Goal: Transaction & Acquisition: Purchase product/service

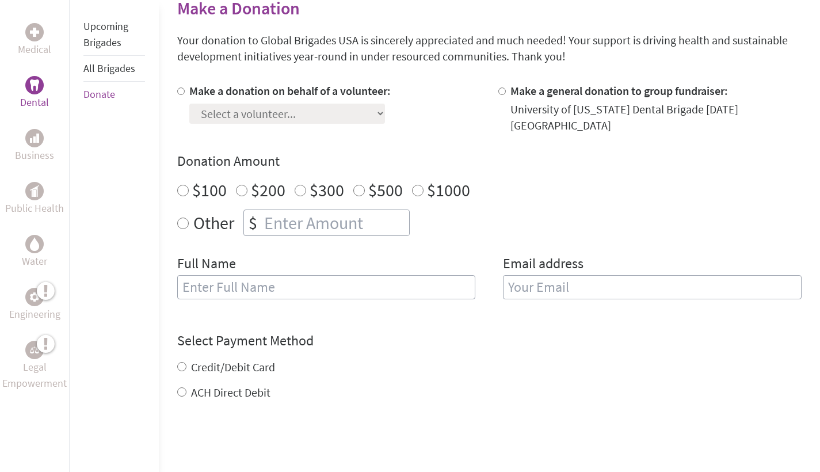
scroll to position [185, 0]
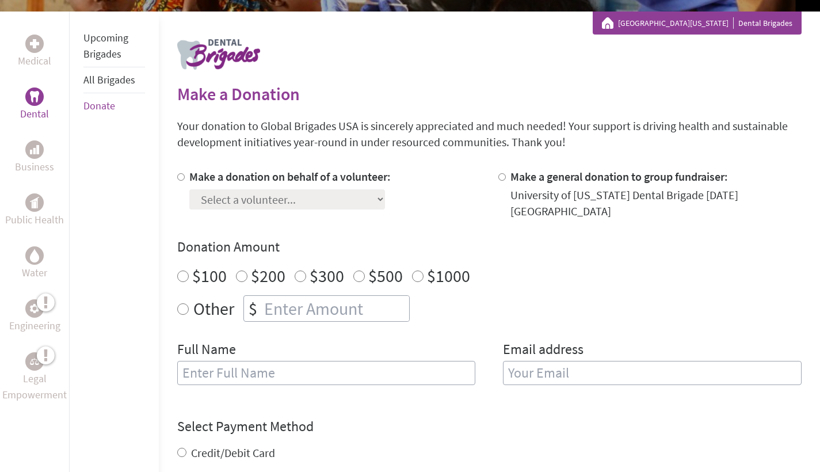
scroll to position [205, 0]
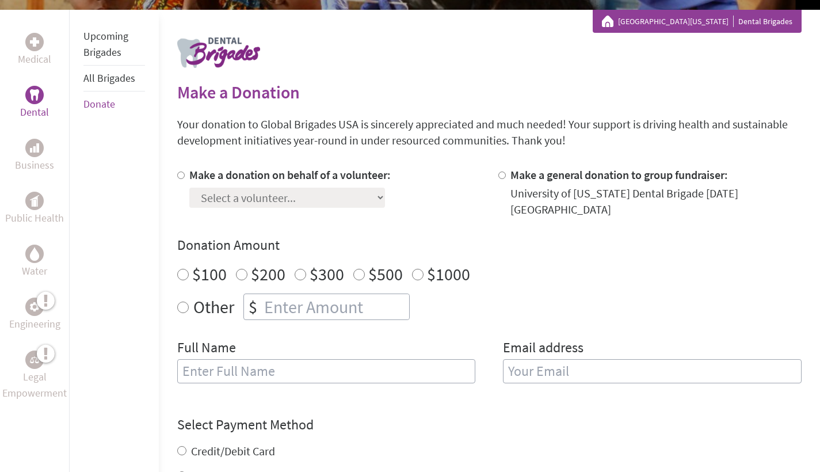
click at [184, 177] on div at bounding box center [183, 192] width 12 height 51
click at [178, 175] on input "Make a donation on behalf of a volunteer:" at bounding box center [180, 174] width 7 height 7
radio input "true"
select select "E52CFDCA-903A-11F0-9E6E-42010A400005"
click at [398, 208] on div "Make a donation on behalf of a volunteer: Select a volunteer... aashika balaji …" at bounding box center [328, 192] width 303 height 51
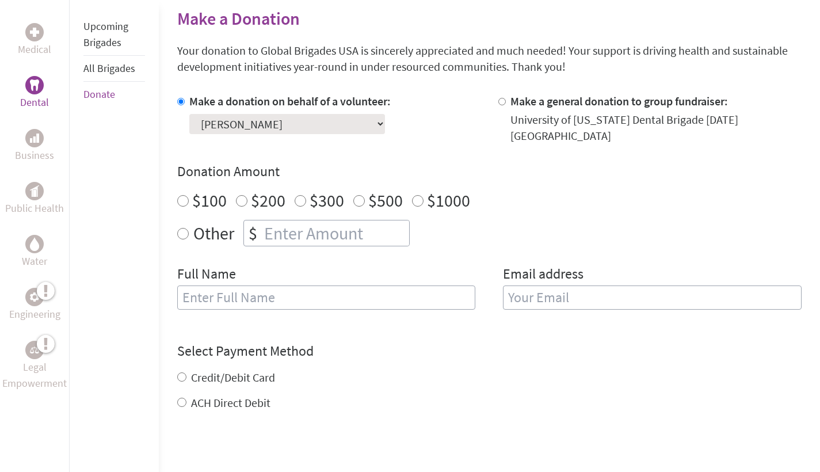
scroll to position [285, 0]
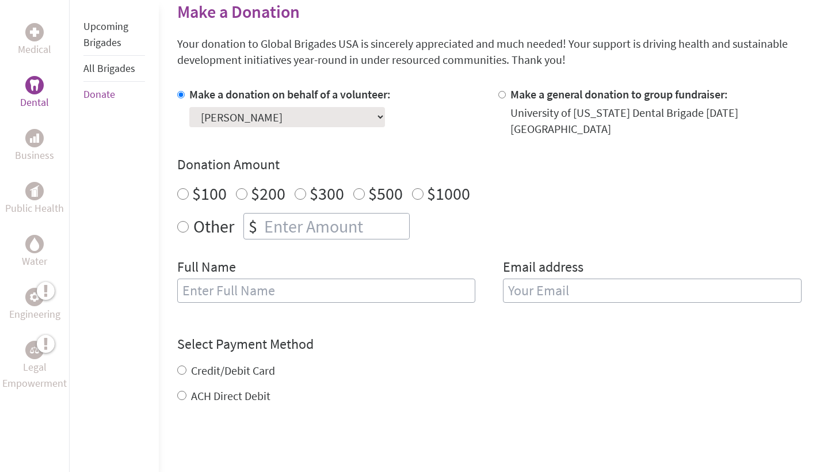
radio input "true"
click at [299, 222] on input "number" at bounding box center [335, 225] width 147 height 25
type input "250"
click at [513, 262] on label "Email address" at bounding box center [543, 268] width 81 height 21
type input "Alex"
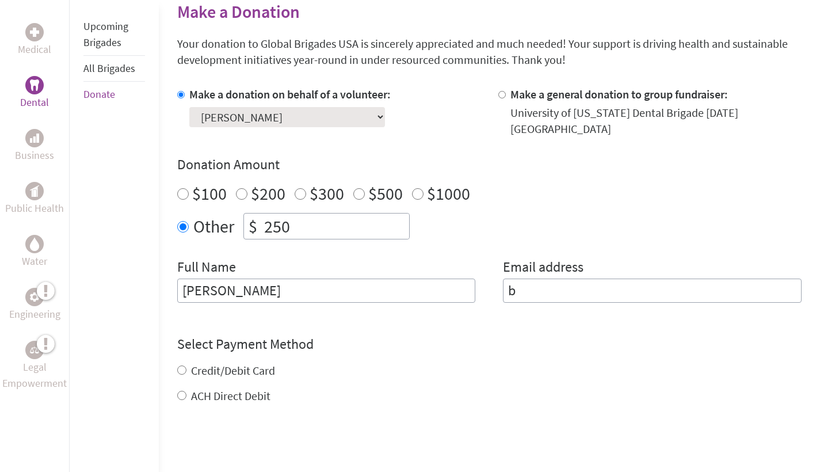
type input "b"
click at [296, 293] on input "Alex" at bounding box center [326, 290] width 299 height 24
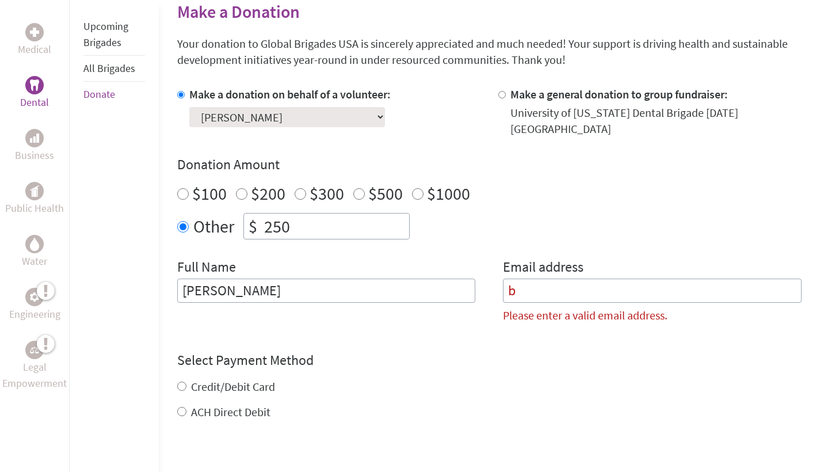
type input "[PERSON_NAME]"
click at [540, 294] on input "b" at bounding box center [652, 290] width 299 height 24
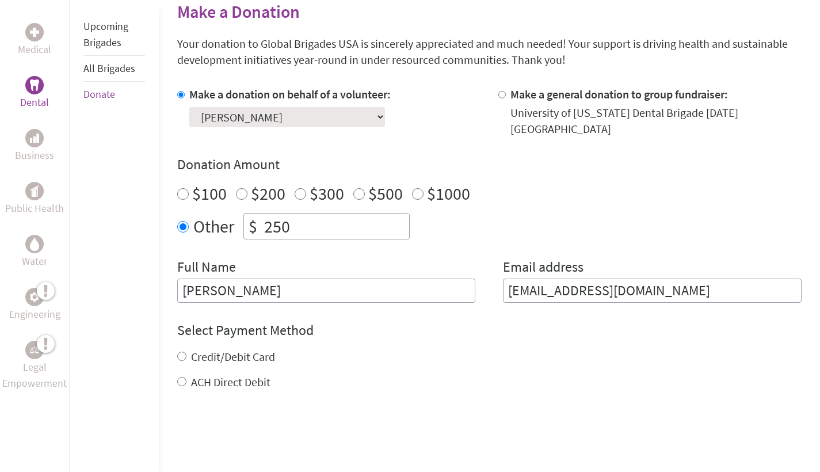
type input "bui11212006@gmail.com"
click at [735, 381] on div "ACH Direct Debit" at bounding box center [489, 382] width 624 height 16
click at [218, 361] on label "Credit/Debit Card" at bounding box center [233, 356] width 84 height 14
click at [186, 361] on input "Credit/Debit Card" at bounding box center [181, 356] width 9 height 9
radio input "true"
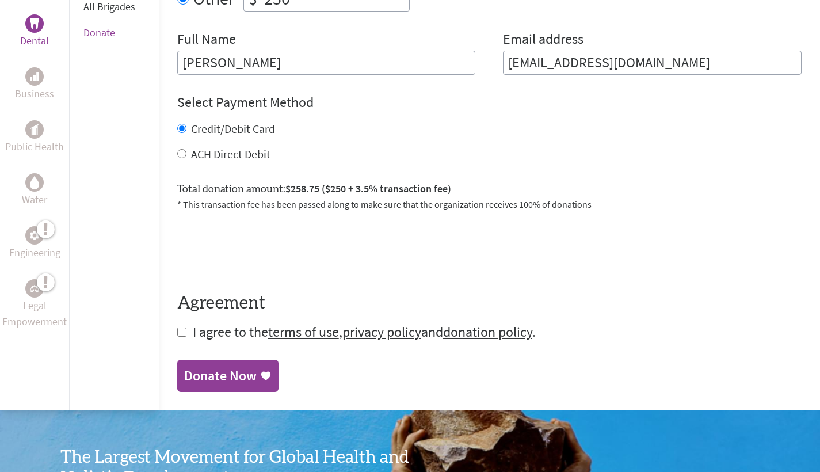
scroll to position [547, 0]
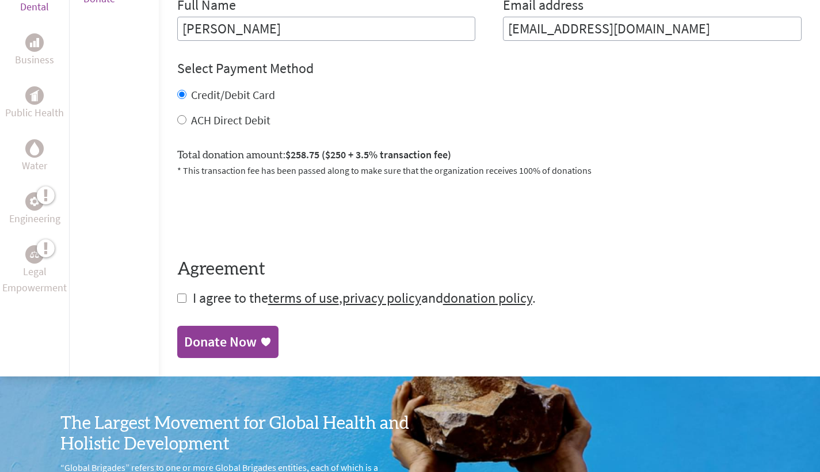
click at [184, 301] on input "checkbox" at bounding box center [181, 297] width 9 height 9
checkbox input "true"
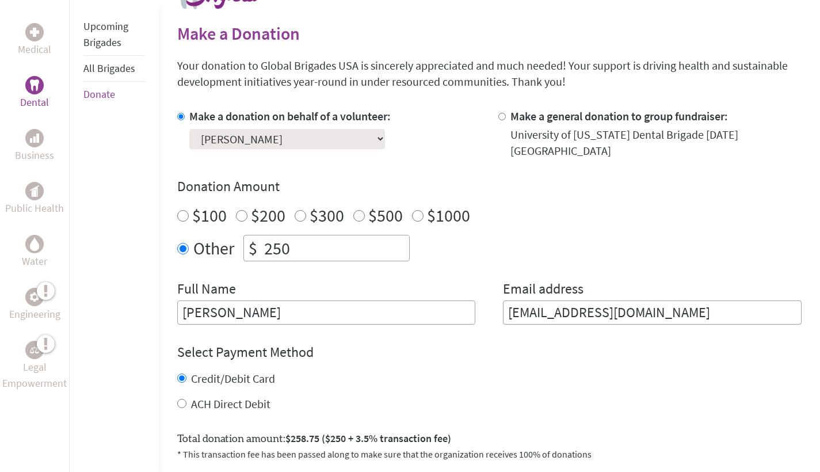
scroll to position [260, 0]
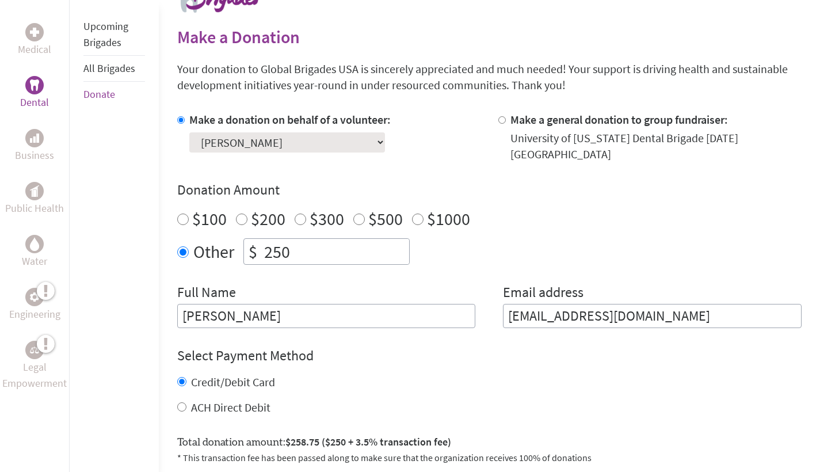
click at [112, 44] on link "Upcoming Brigades" at bounding box center [105, 34] width 45 height 29
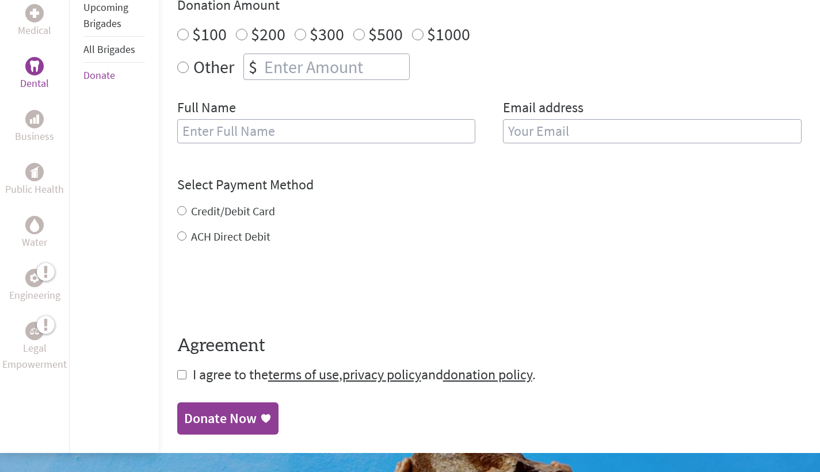
scroll to position [443, 0]
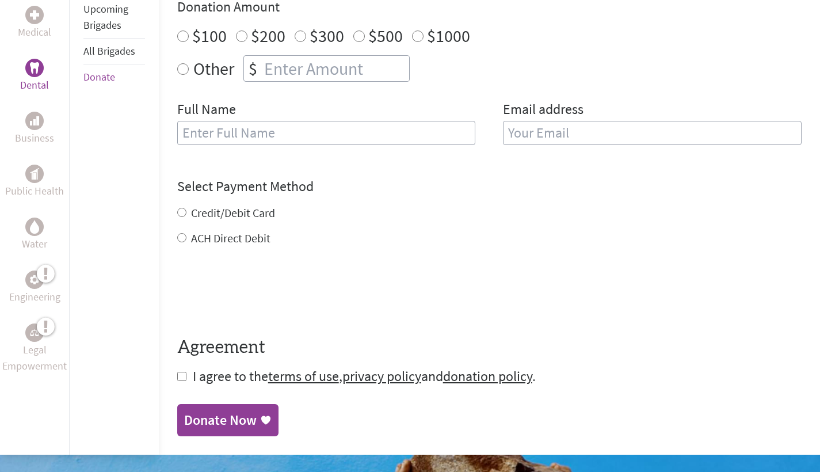
click at [25, 81] on p "Dental" at bounding box center [34, 85] width 29 height 16
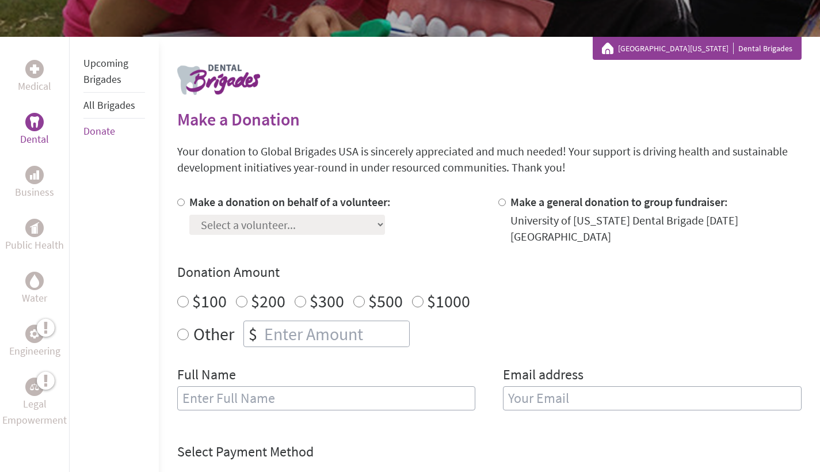
scroll to position [200, 0]
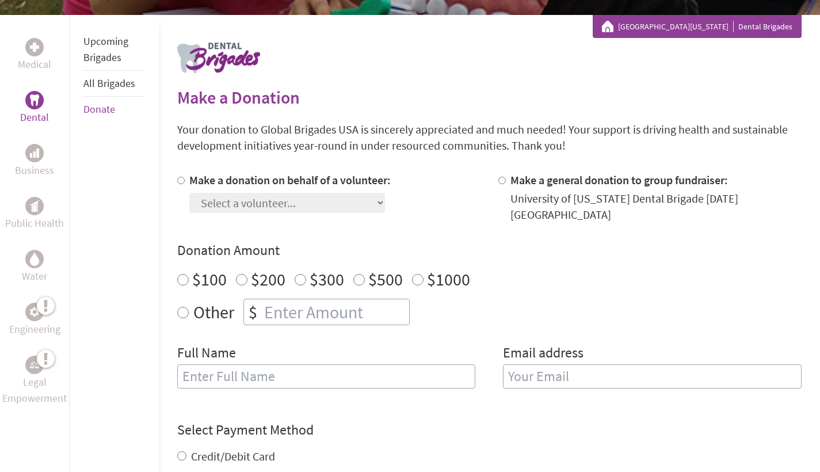
click at [181, 182] on input "Make a donation on behalf of a volunteer:" at bounding box center [180, 180] width 7 height 7
radio input "true"
click at [289, 315] on input "number" at bounding box center [335, 311] width 147 height 25
type input "250"
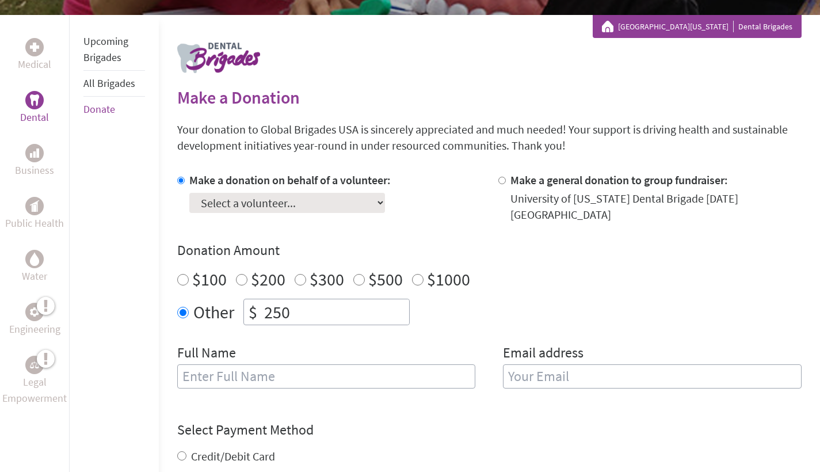
click at [388, 346] on div "Full Name" at bounding box center [326, 373] width 299 height 59
type input "[PERSON_NAME]"
select select "E52CFDCA-903A-11F0-9E6E-42010A400005"
click at [582, 285] on div "$100 $200 $300 $500 $1000" at bounding box center [489, 279] width 624 height 21
type input "bui11212006@gmail.com"
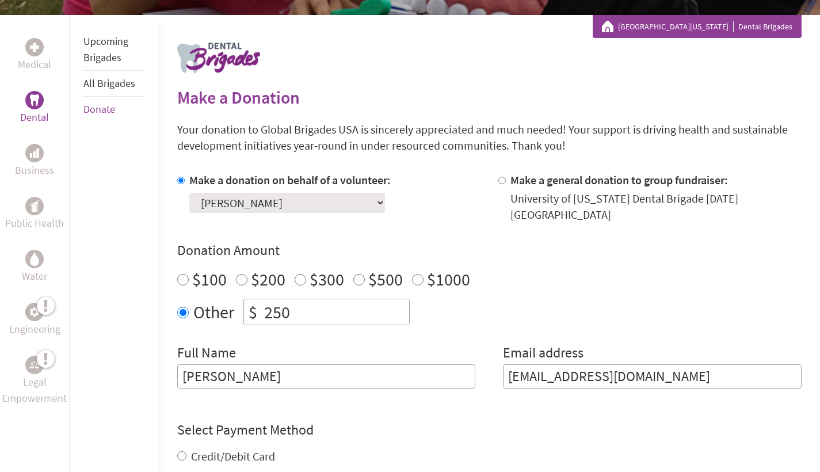
click at [720, 327] on div "Make a donation on behalf of a volunteer: Select a volunteer... aashika balaji …" at bounding box center [489, 287] width 624 height 230
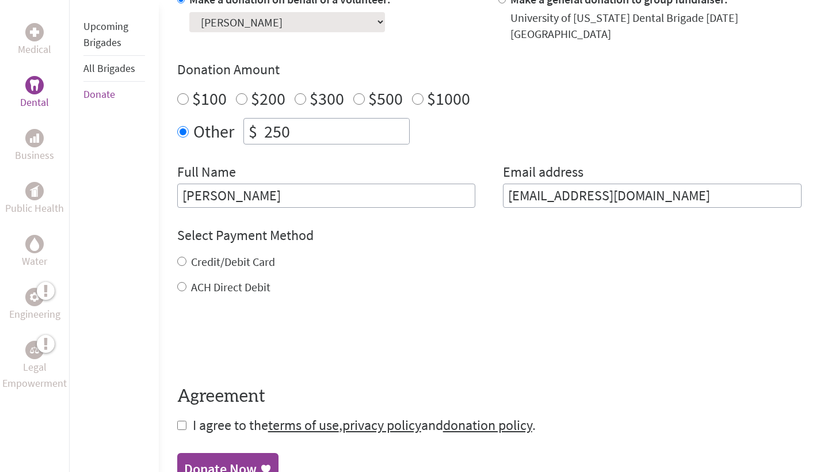
scroll to position [394, 0]
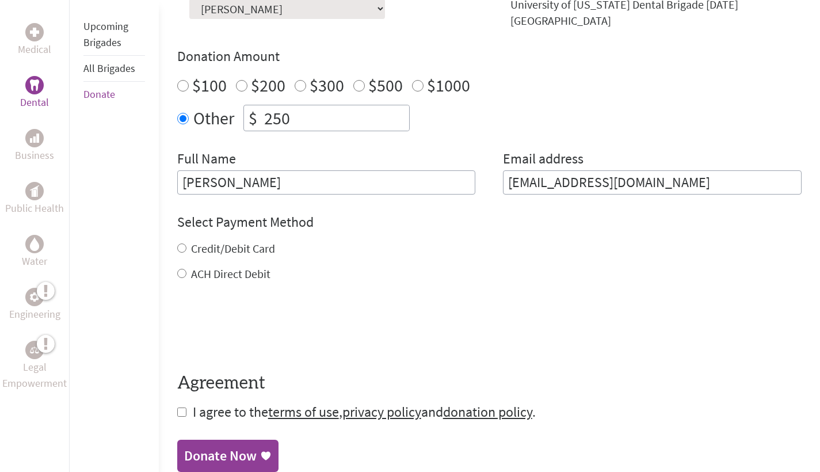
click at [247, 236] on div "Select Payment Method NOTE: American Express is not accepted. Please proceed no…" at bounding box center [489, 247] width 624 height 69
click at [242, 241] on div "Credit/Debit Card" at bounding box center [489, 249] width 624 height 16
click at [227, 246] on label "Credit/Debit Card" at bounding box center [233, 248] width 84 height 14
click at [186, 246] on input "Credit/Debit Card" at bounding box center [181, 247] width 9 height 9
radio input "true"
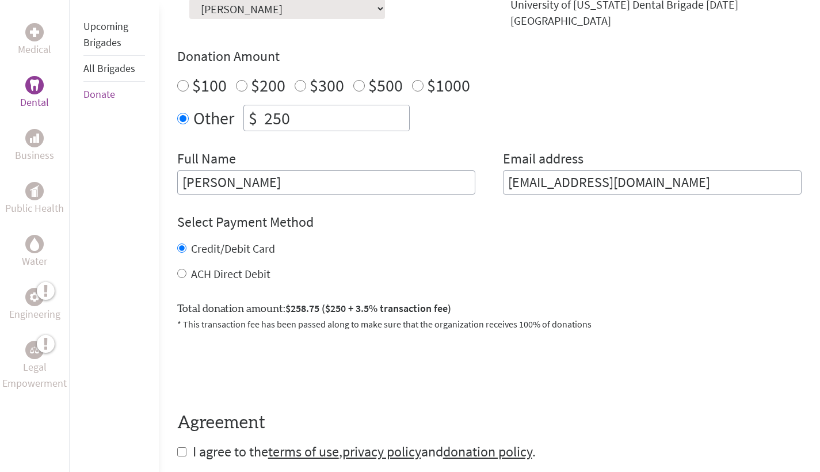
scroll to position [518, 0]
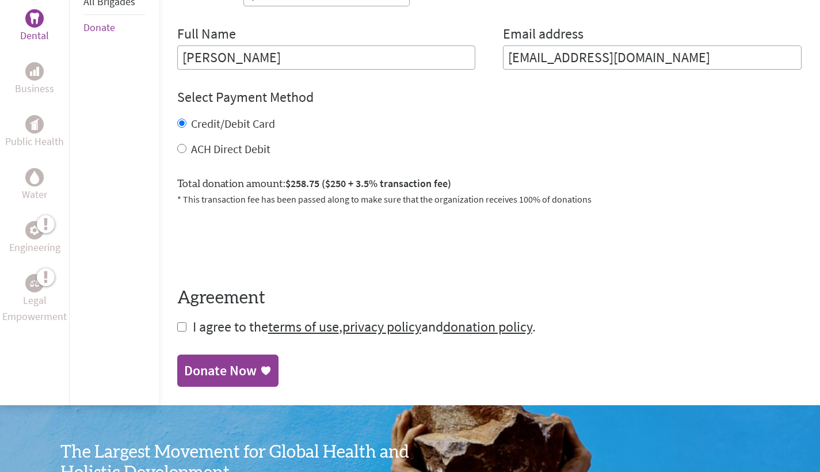
click at [187, 329] on form "Make a donation on behalf of a volunteer: Select a volunteer... aashika balaji …" at bounding box center [489, 94] width 624 height 483
click at [184, 329] on input "checkbox" at bounding box center [181, 326] width 9 height 9
checkbox input "true"
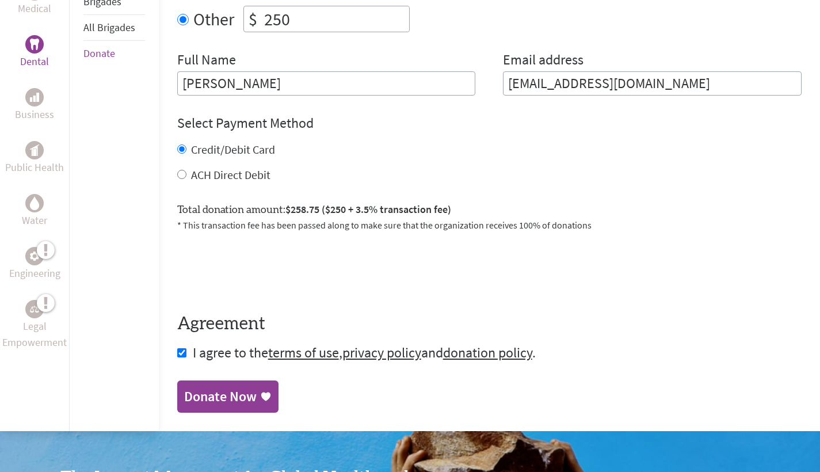
scroll to position [542, 0]
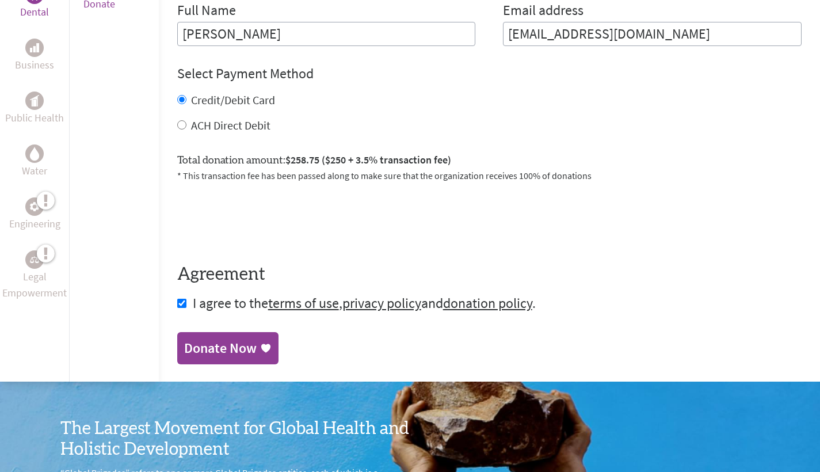
click at [208, 356] on div "Donate Now" at bounding box center [220, 348] width 72 height 18
